Goal: Task Accomplishment & Management: Manage account settings

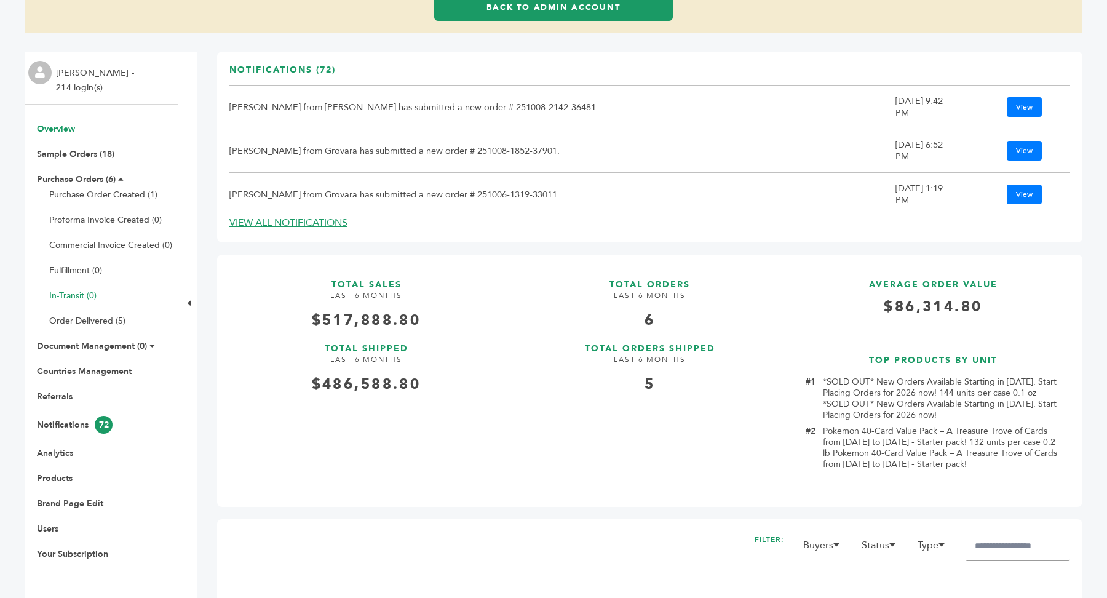
scroll to position [146, 0]
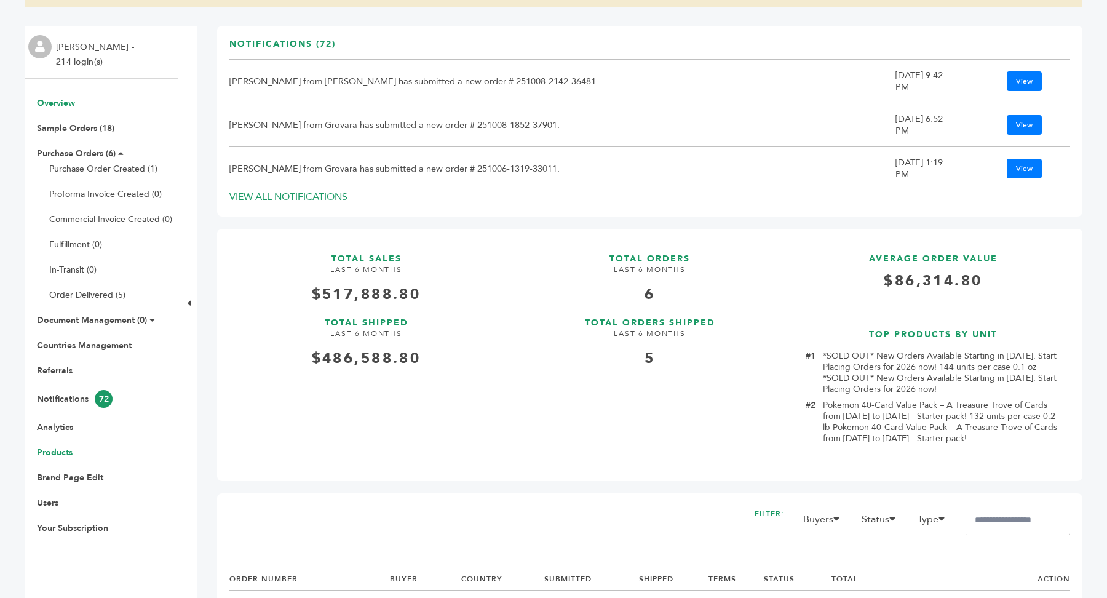
click at [54, 451] on link "Products" at bounding box center [55, 453] width 36 height 12
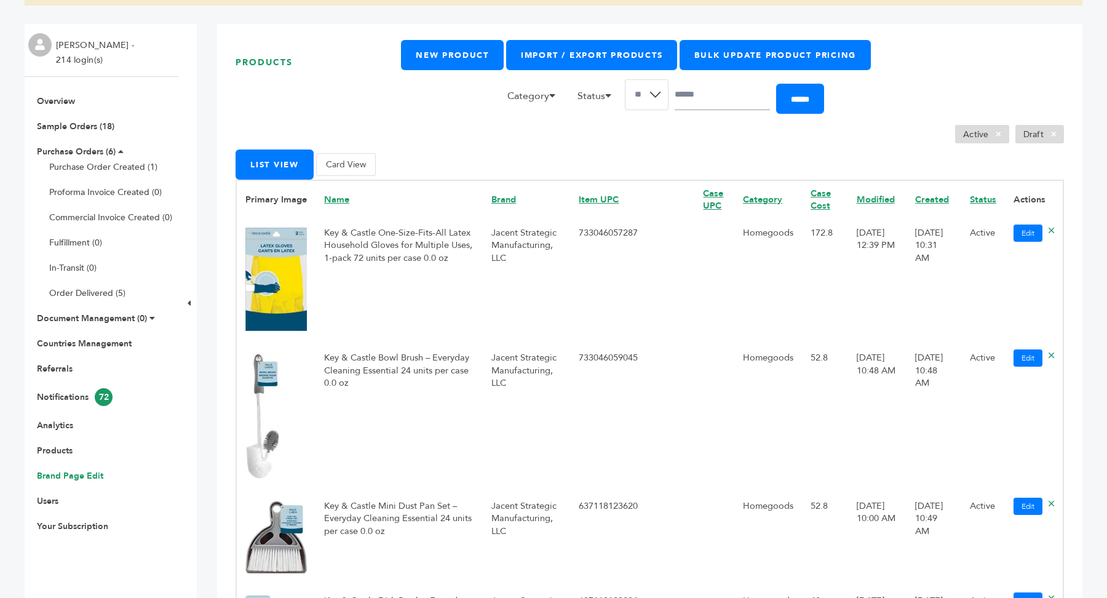
scroll to position [152, 0]
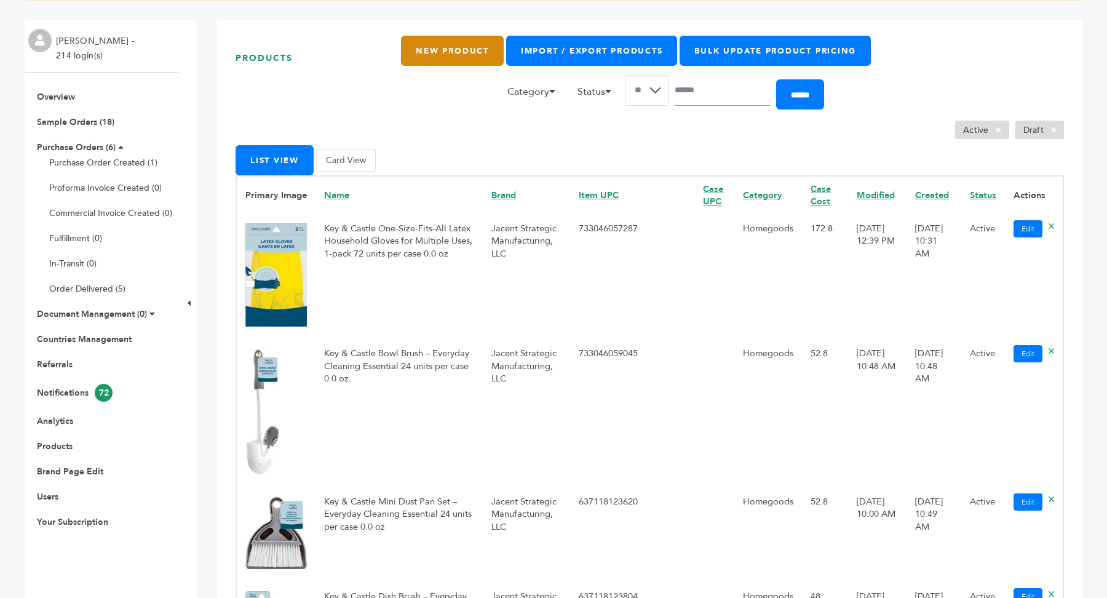
click at [457, 45] on link "New Product" at bounding box center [452, 51] width 102 height 30
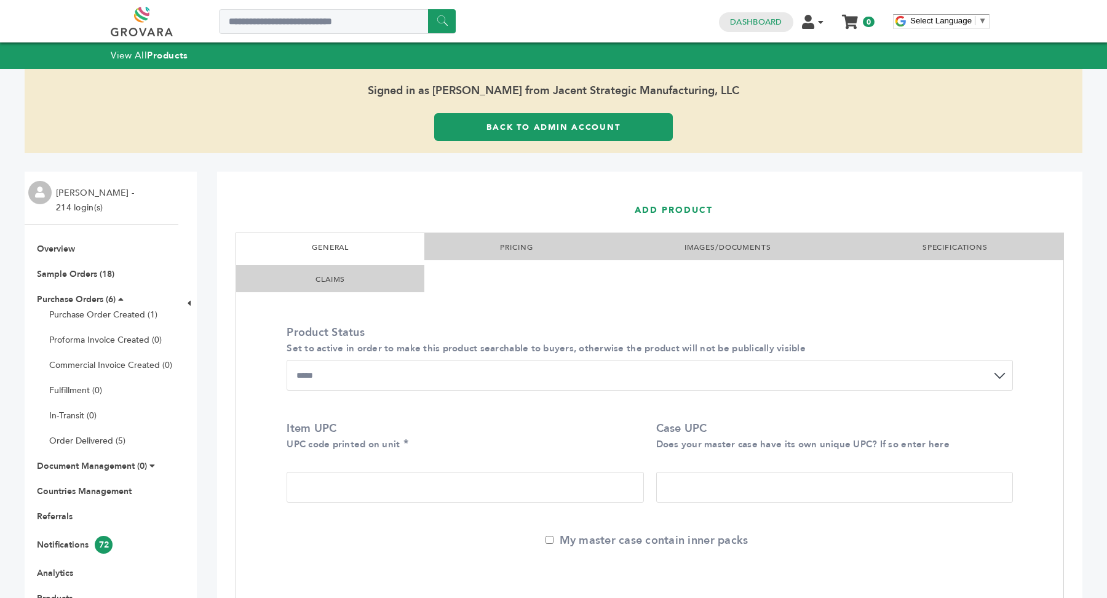
click at [509, 250] on link "PRICING" at bounding box center [516, 247] width 33 height 10
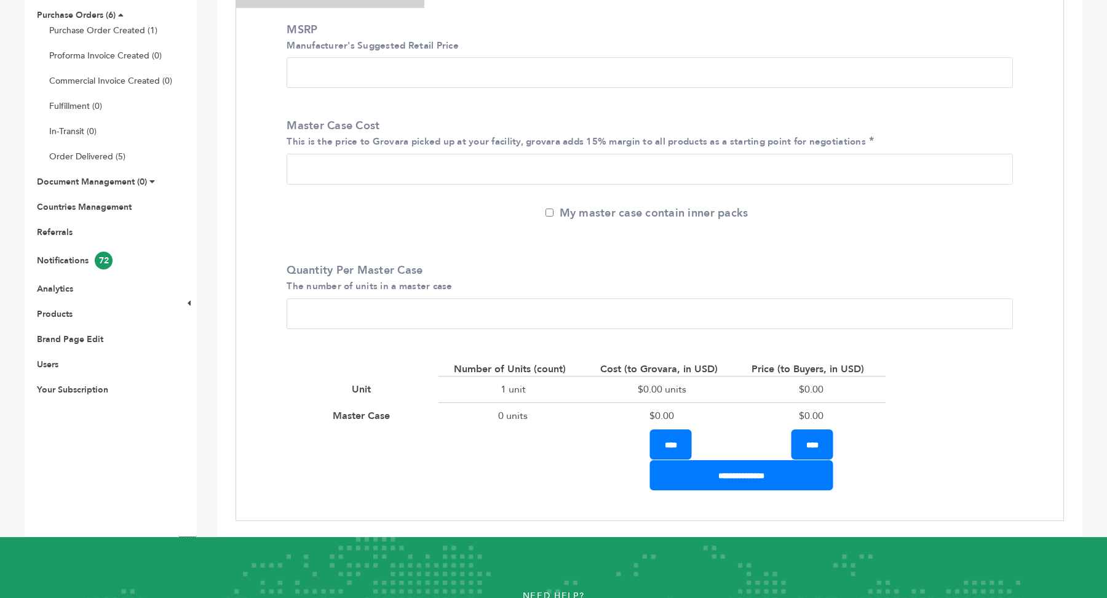
scroll to position [290, 0]
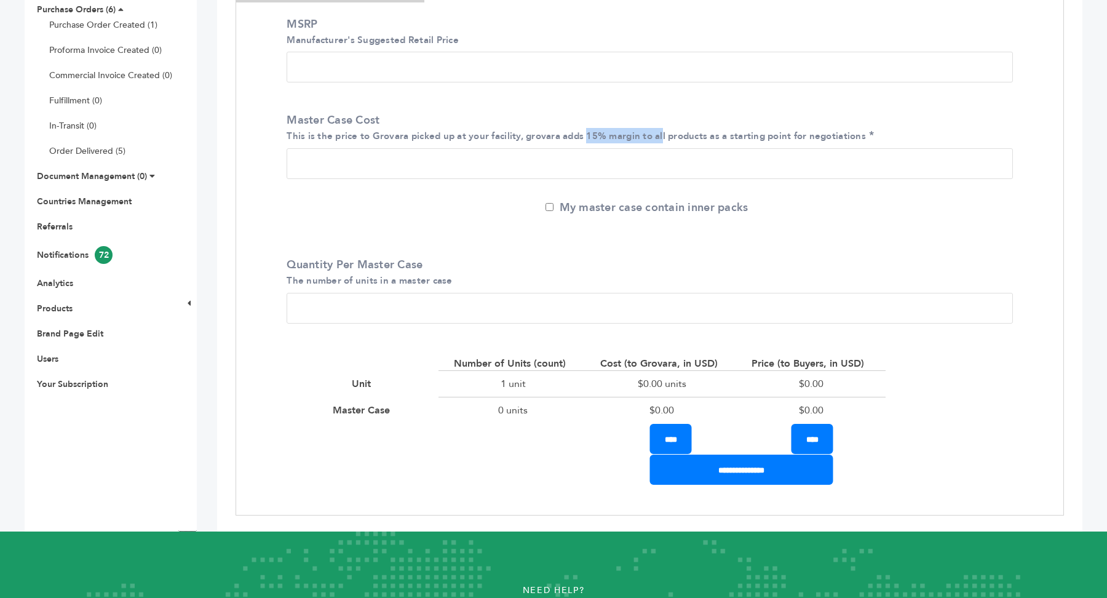
drag, startPoint x: 587, startPoint y: 135, endPoint x: 664, endPoint y: 138, distance: 77.0
click at [664, 138] on small "This is the price to Grovara picked up at your facility, grovara adds 15% margi…" at bounding box center [577, 136] width 580 height 12
click at [335, 166] on input "Master Case Cost This is the price to Grovara picked up at your facility, grova…" at bounding box center [650, 163] width 727 height 31
type input "***"
click at [325, 308] on input "*" at bounding box center [650, 308] width 727 height 31
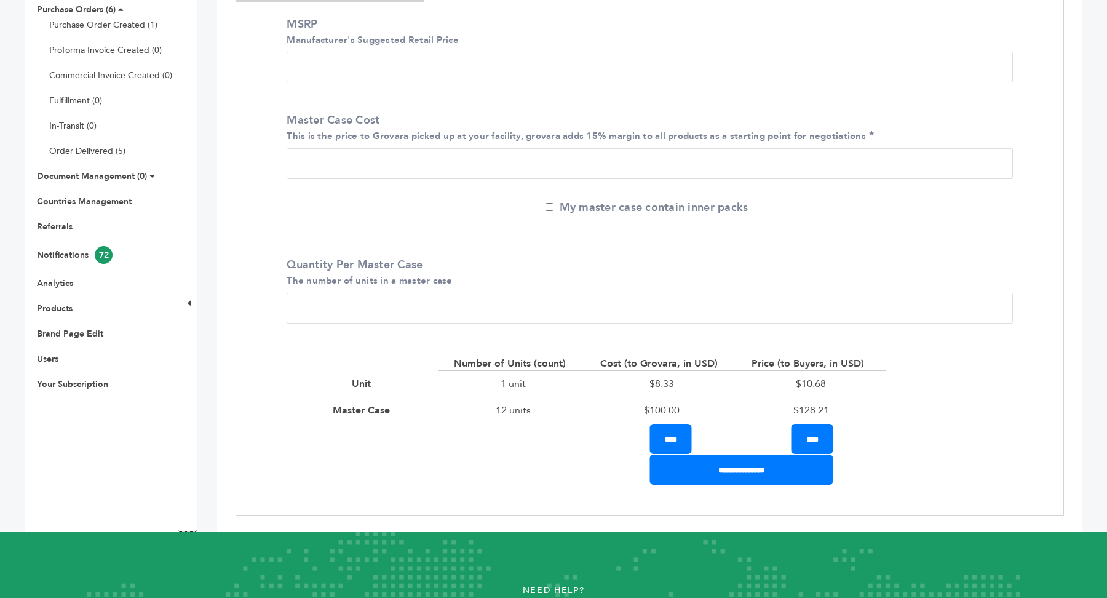
type input "**"
click at [493, 255] on div "Quantity Per Master Case The number of units in a master case **" at bounding box center [649, 293] width 745 height 90
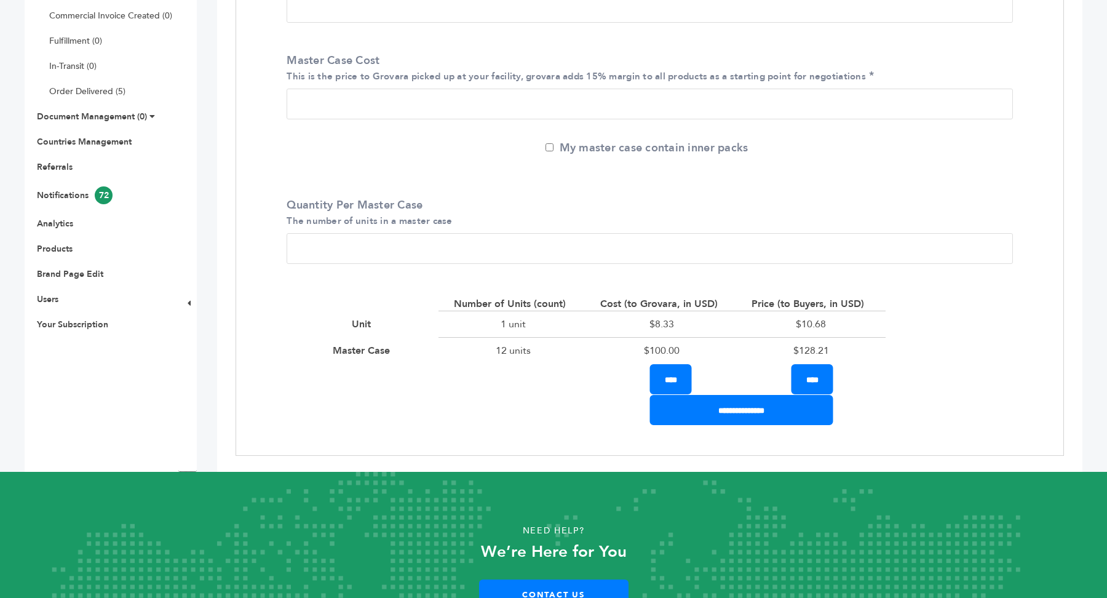
scroll to position [368, 0]
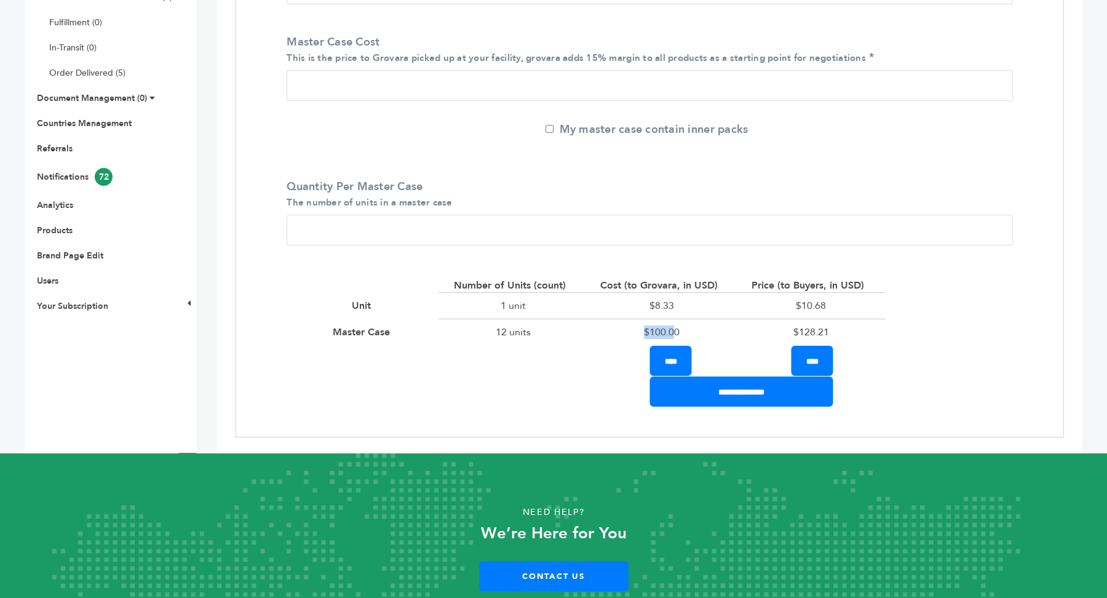
drag, startPoint x: 645, startPoint y: 332, endPoint x: 674, endPoint y: 332, distance: 28.9
click at [674, 332] on div "$100.00" at bounding box center [662, 332] width 149 height 26
drag, startPoint x: 793, startPoint y: 333, endPoint x: 852, endPoint y: 336, distance: 59.1
click at [852, 335] on div "$128.21" at bounding box center [811, 332] width 149 height 26
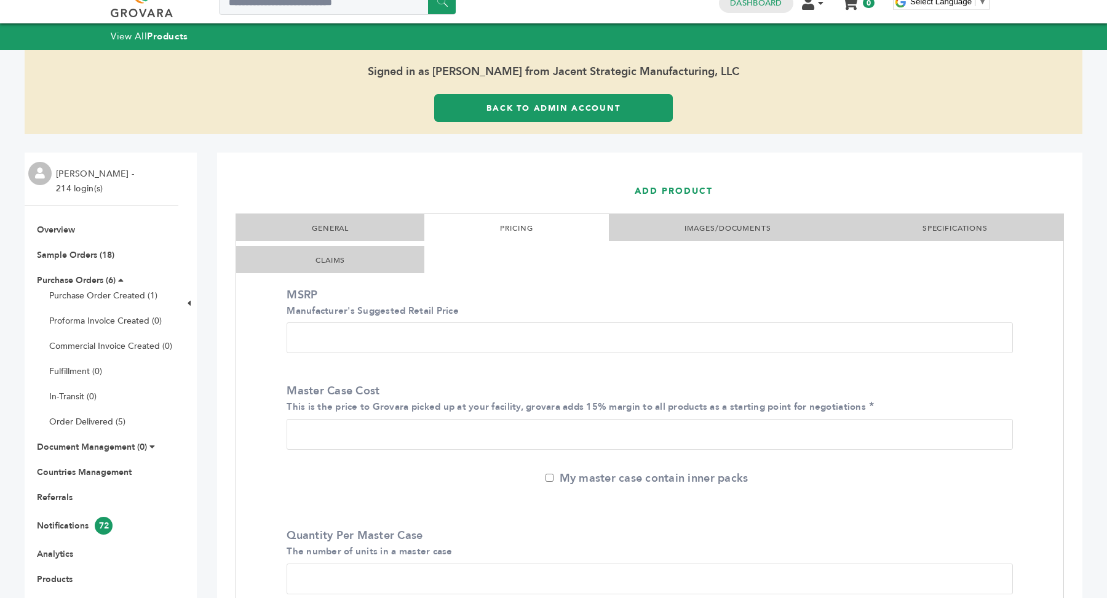
scroll to position [0, 0]
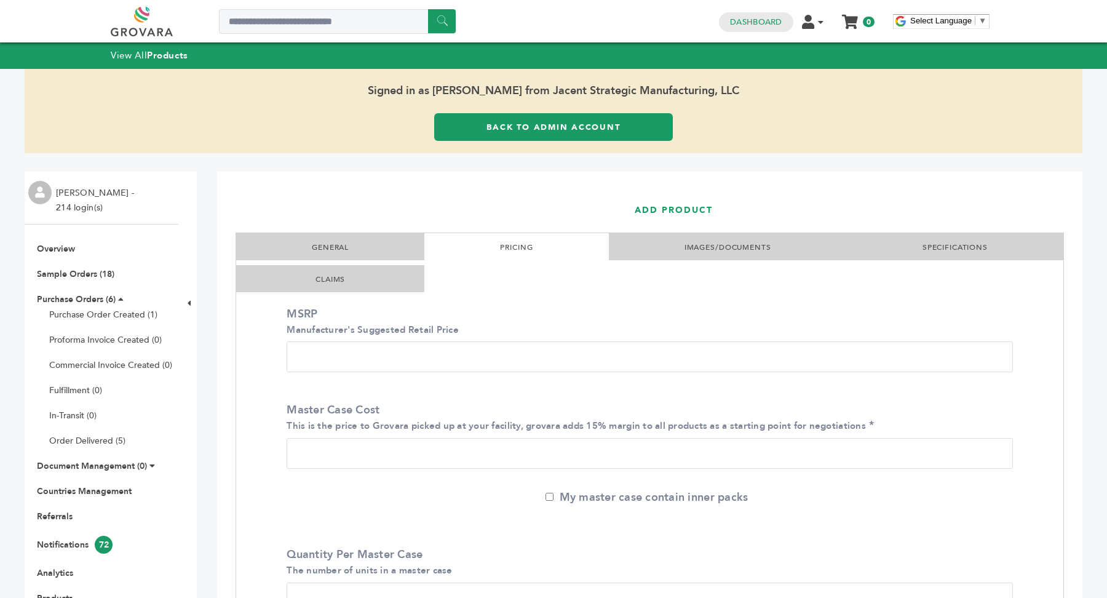
click at [706, 249] on link "IMAGES/DOCUMENTS" at bounding box center [728, 247] width 87 height 10
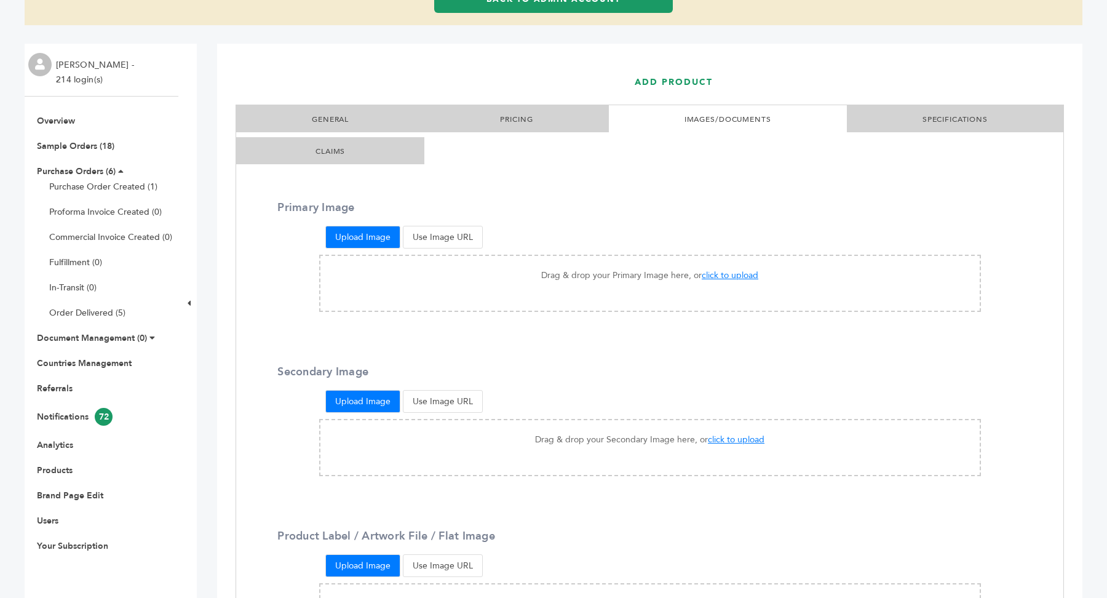
scroll to position [164, 0]
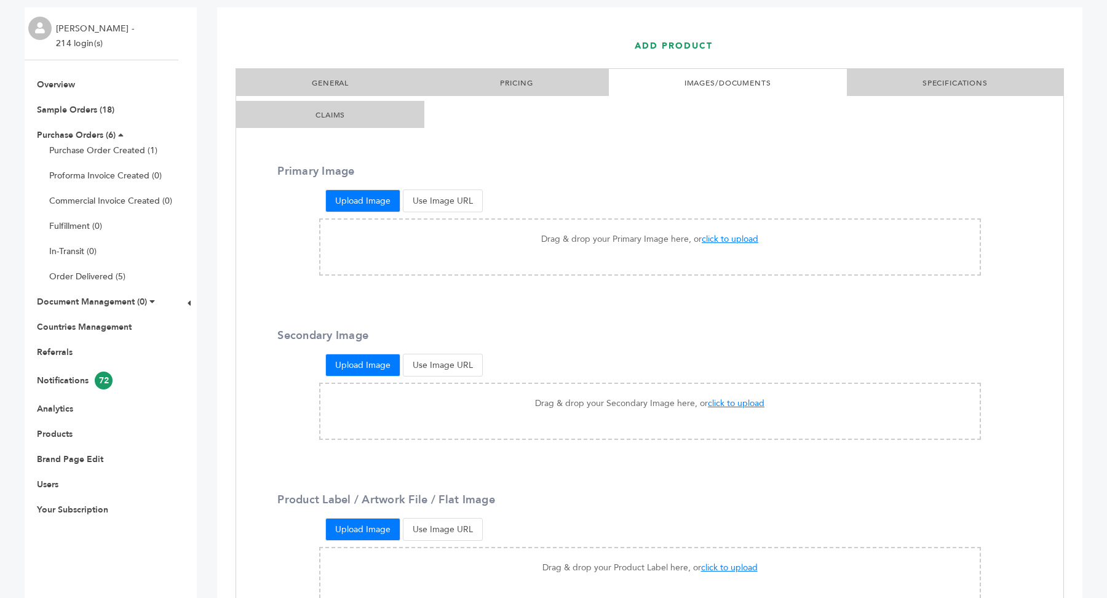
click at [949, 90] on li "SPECIFICATIONS" at bounding box center [955, 82] width 217 height 27
click at [951, 84] on link "SPECIFICATIONS" at bounding box center [955, 83] width 65 height 10
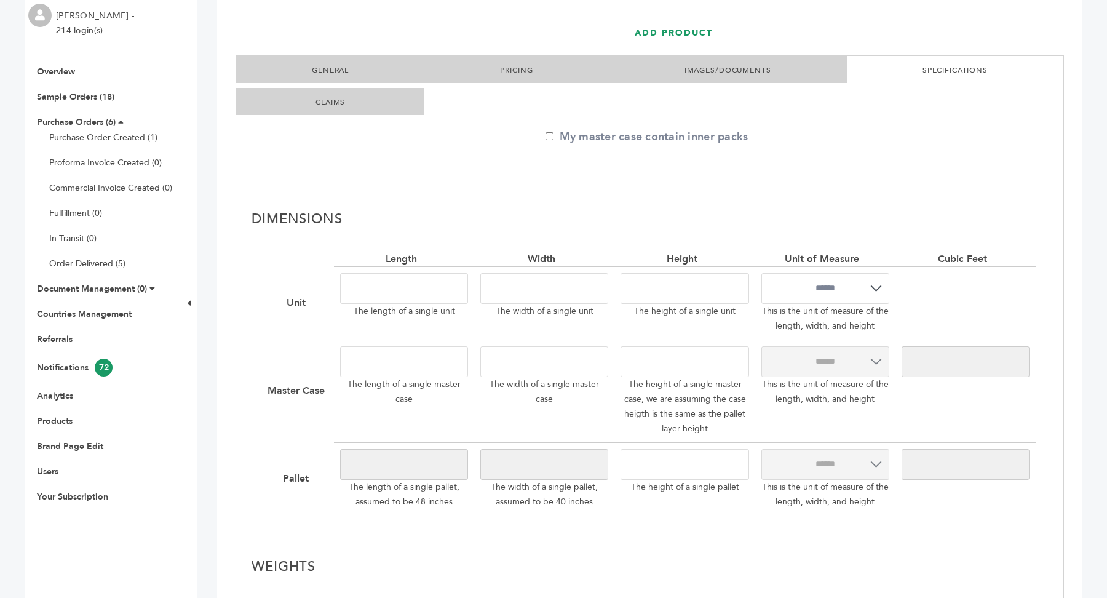
scroll to position [192, 0]
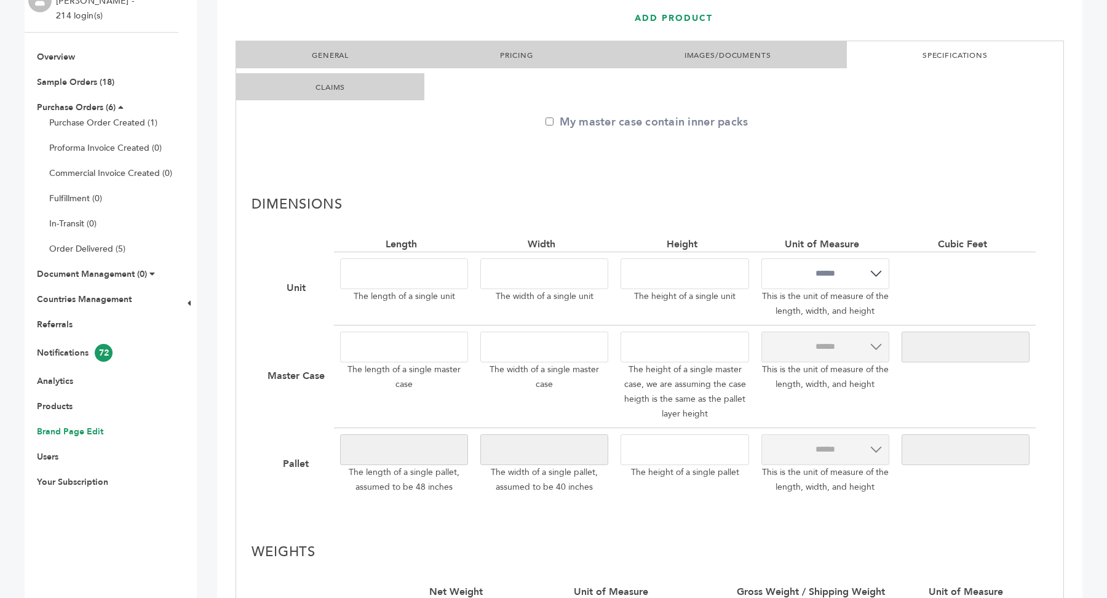
click at [78, 431] on link "Brand Page Edit" at bounding box center [70, 432] width 66 height 12
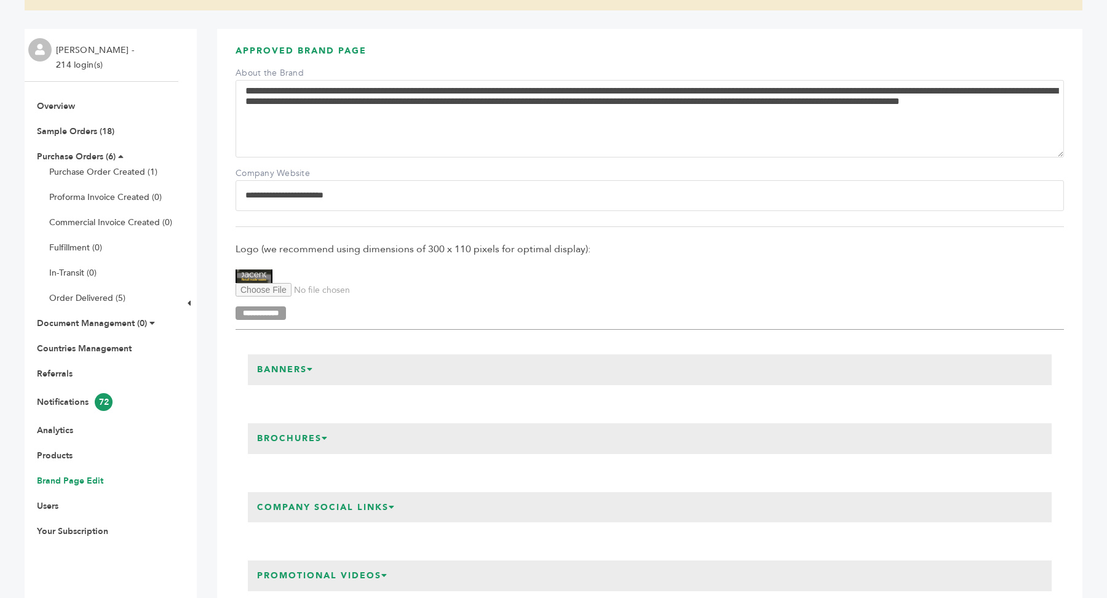
scroll to position [197, 0]
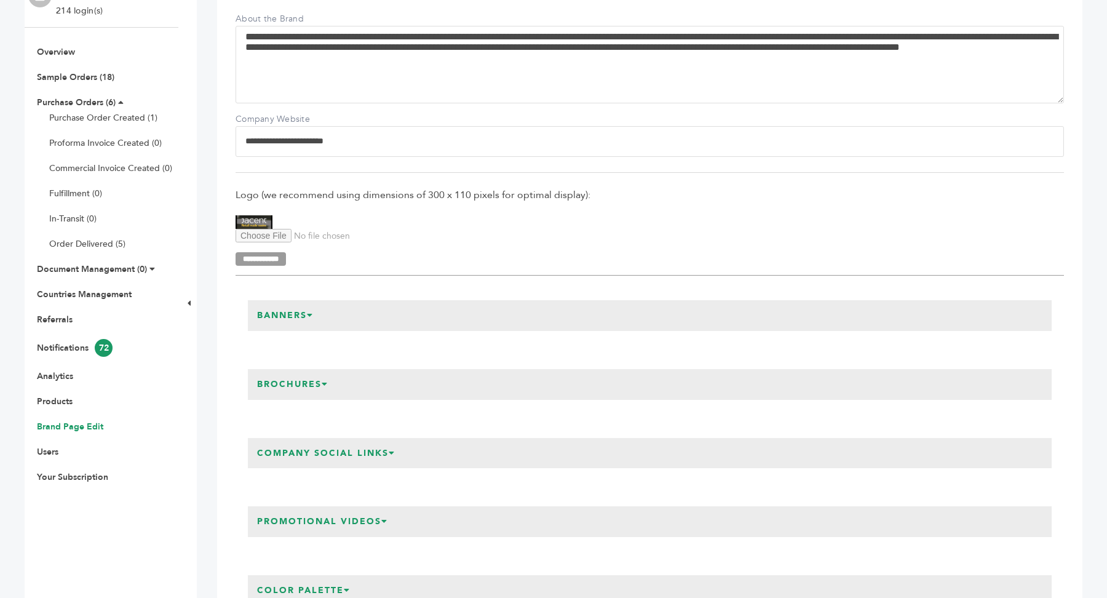
click at [311, 316] on icon at bounding box center [310, 315] width 7 height 9
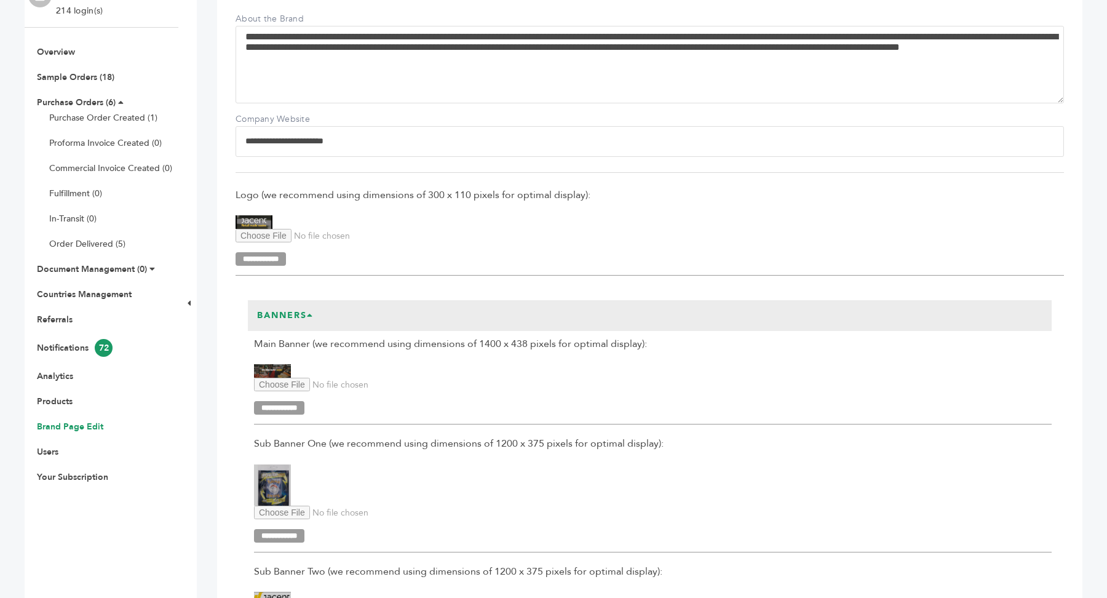
click at [306, 315] on h3 "Banners" at bounding box center [285, 315] width 75 height 31
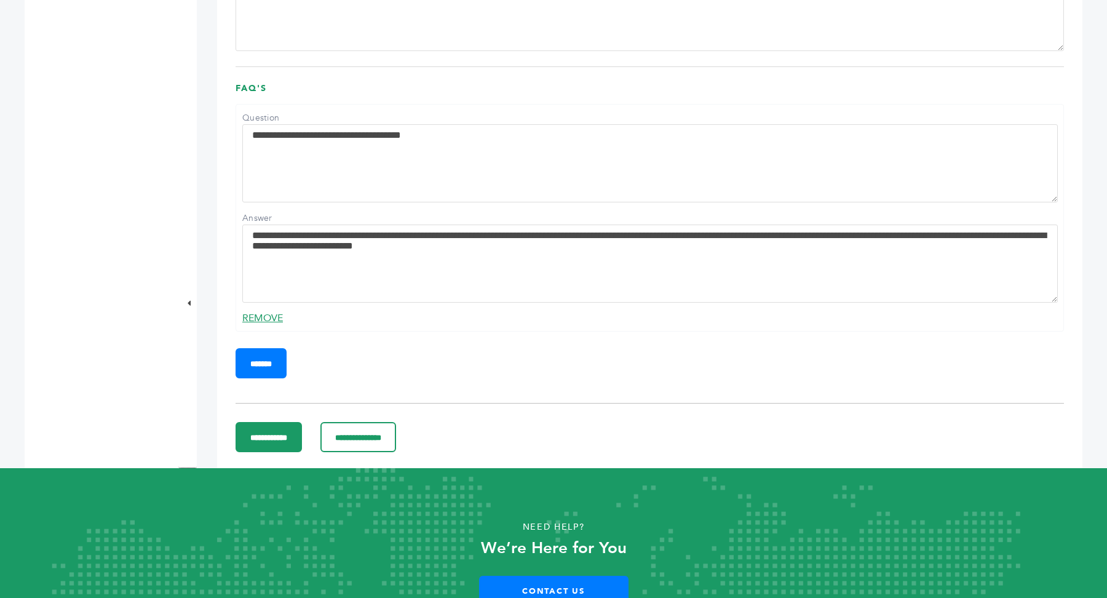
scroll to position [1287, 0]
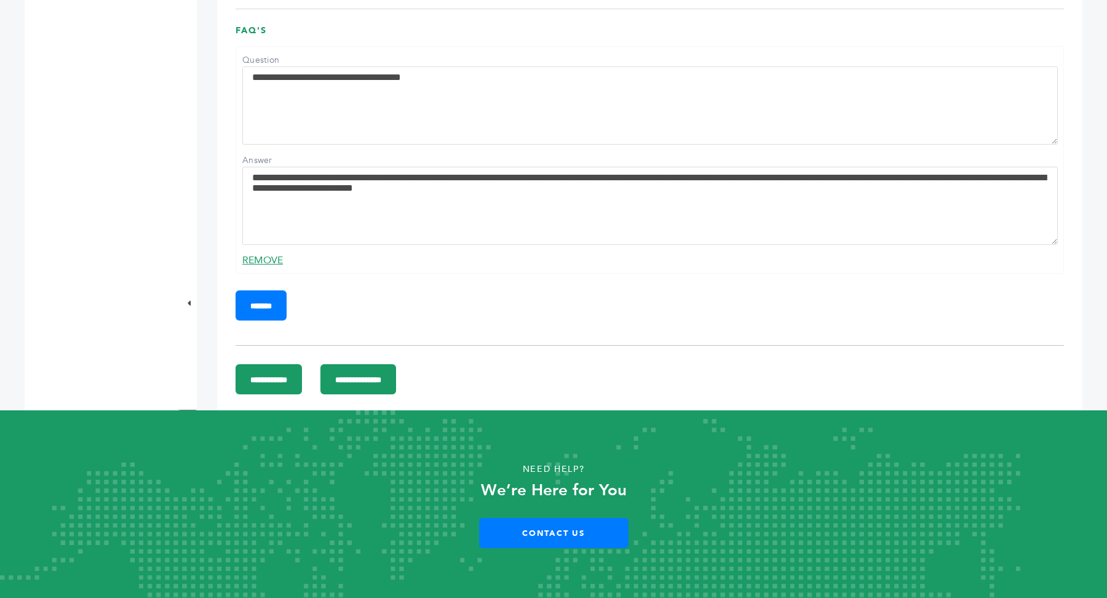
click at [396, 386] on input "**********" at bounding box center [359, 379] width 76 height 30
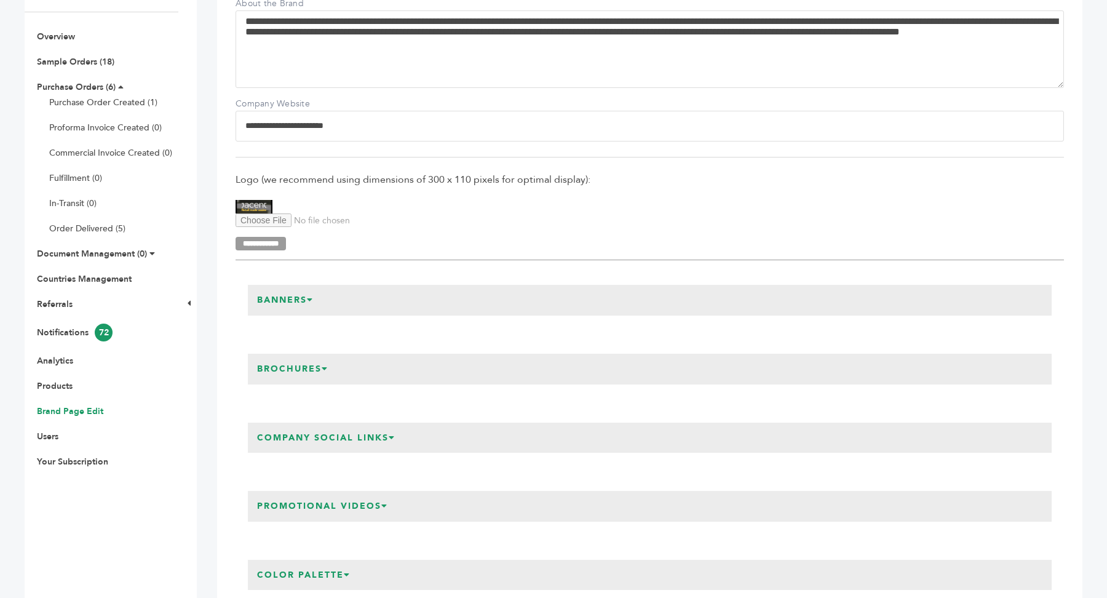
scroll to position [213, 0]
click at [71, 274] on link "Countries Management" at bounding box center [84, 279] width 95 height 12
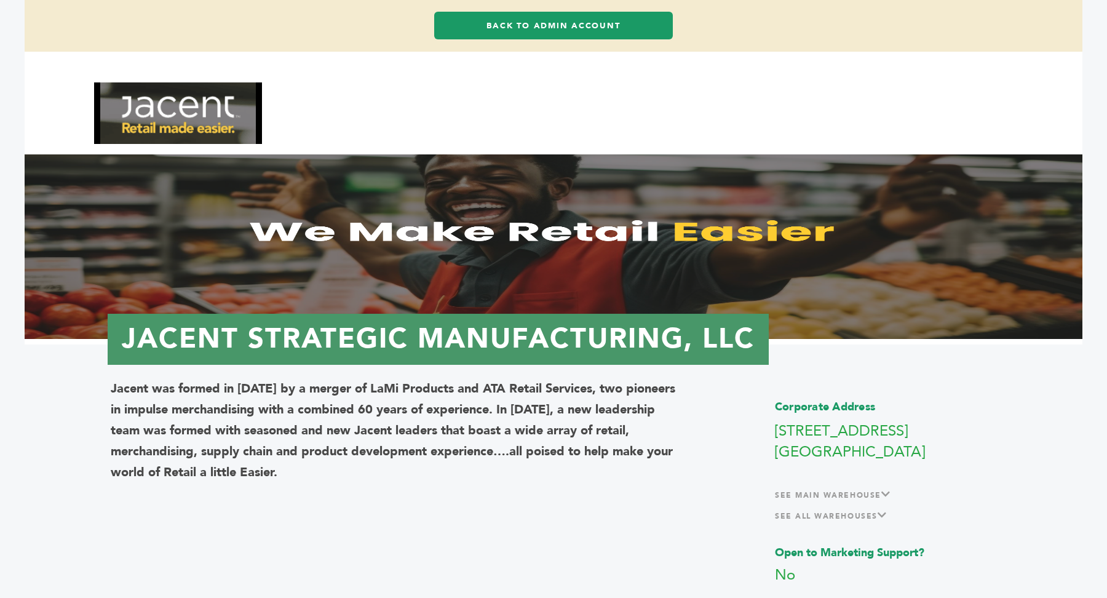
scroll to position [100, 0]
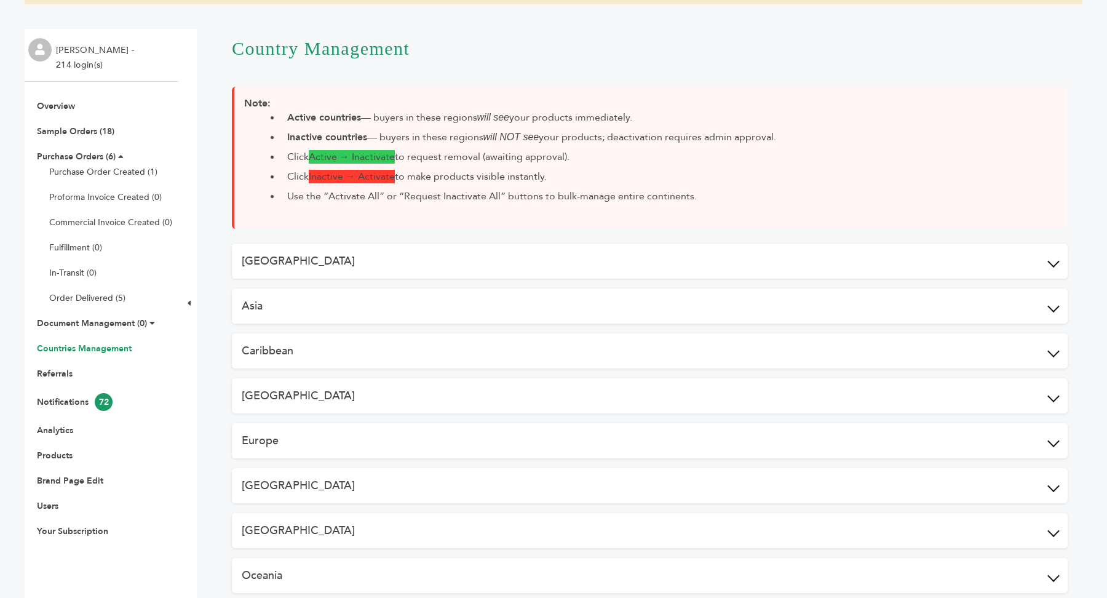
scroll to position [167, 0]
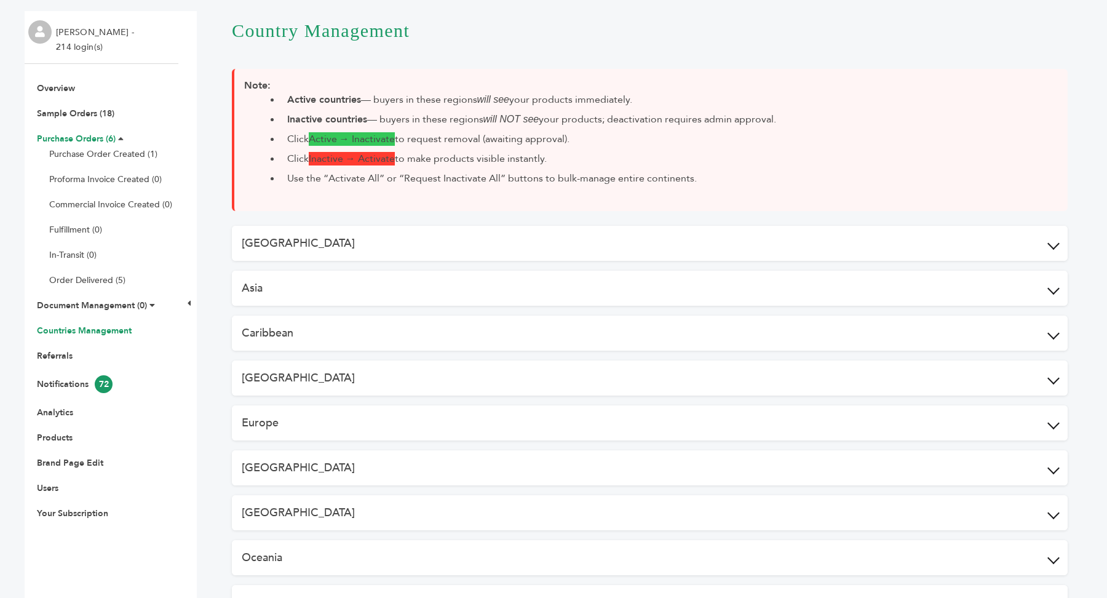
click at [91, 141] on link "Purchase Orders (6)" at bounding box center [76, 139] width 79 height 12
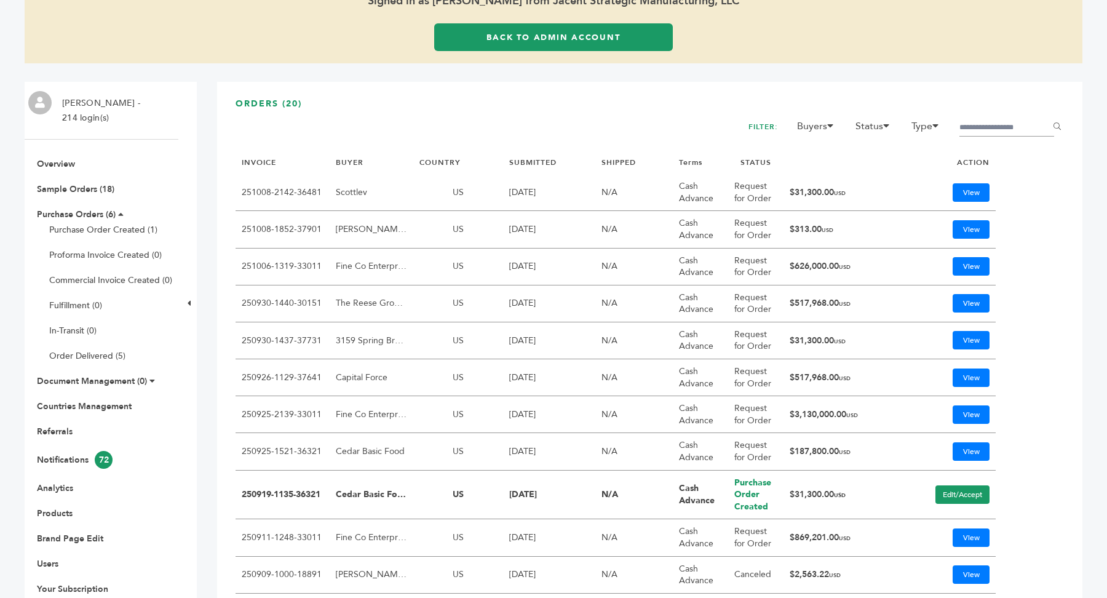
scroll to position [228, 0]
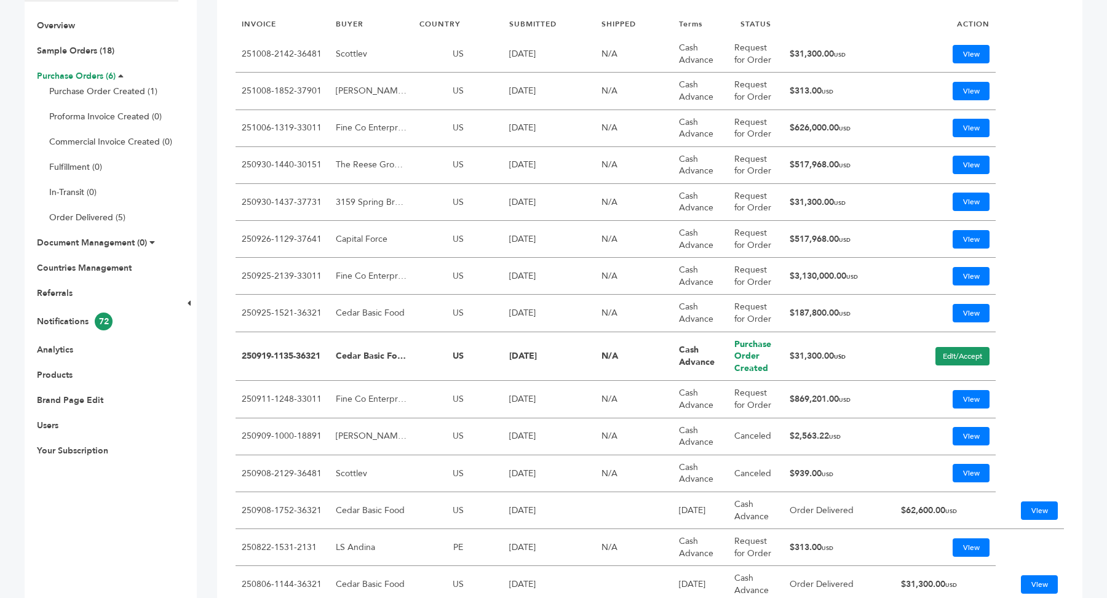
click at [87, 71] on link "Purchase Orders (6)" at bounding box center [76, 76] width 79 height 12
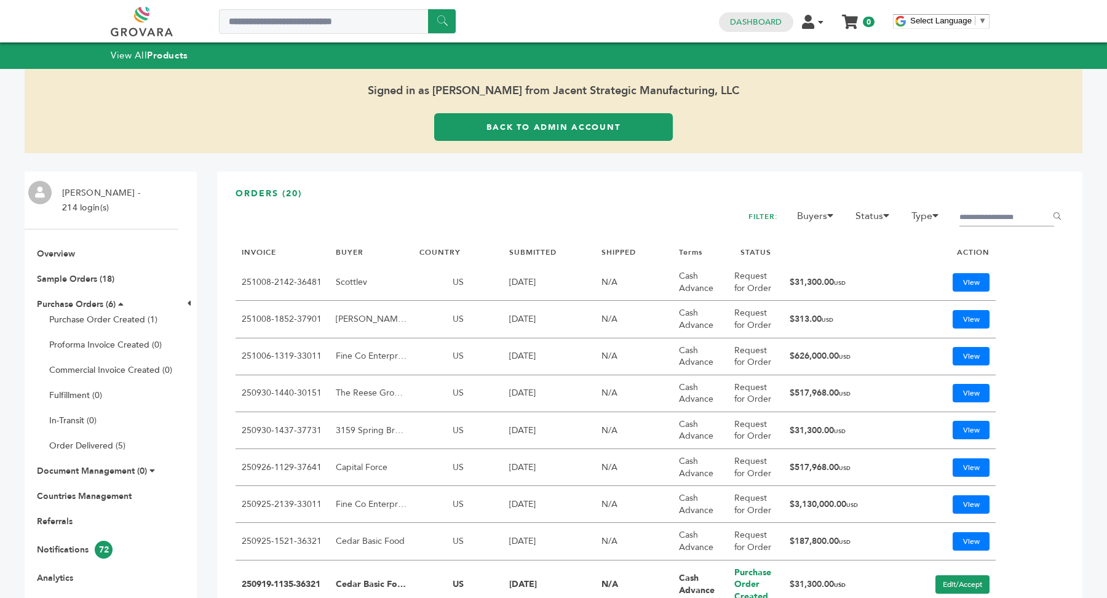
click at [578, 119] on link "Back to Admin Account" at bounding box center [553, 127] width 239 height 28
